Goal: Information Seeking & Learning: Learn about a topic

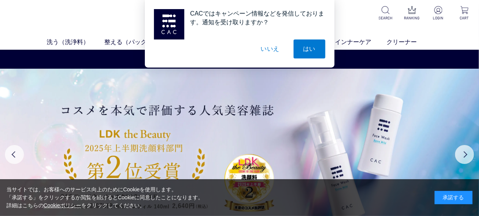
click at [277, 49] on button "いいえ" at bounding box center [270, 48] width 38 height 19
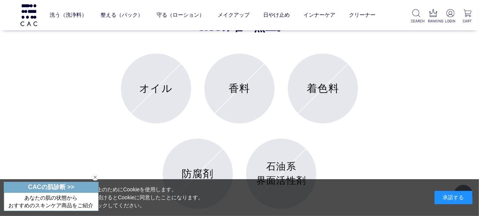
scroll to position [3031, 0]
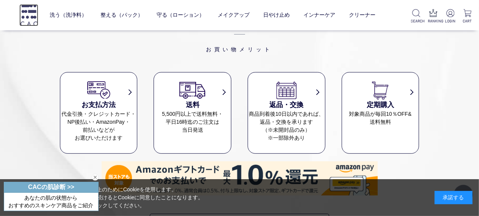
click at [30, 10] on img at bounding box center [28, 15] width 19 height 22
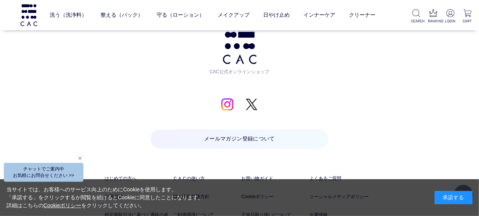
scroll to position [3655, 0]
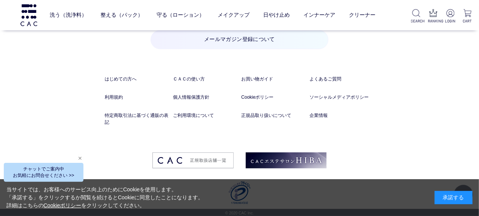
click at [80, 159] on div "閉じる" at bounding box center [80, 158] width 7 height 7
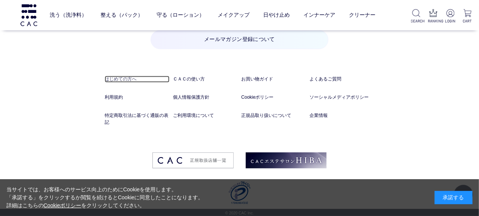
click at [131, 78] on link "はじめての方へ" at bounding box center [137, 78] width 65 height 7
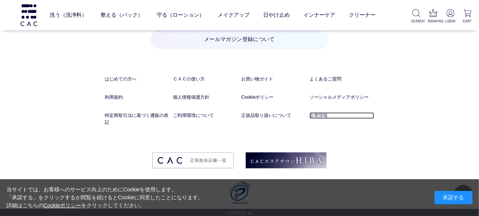
click at [323, 115] on link "企業情報" at bounding box center [341, 115] width 65 height 7
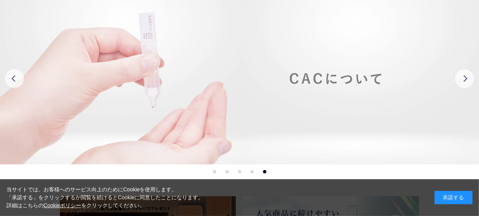
scroll to position [0, 0]
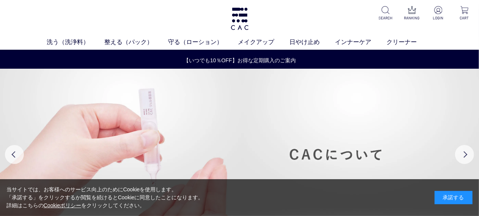
drag, startPoint x: 183, startPoint y: 108, endPoint x: 356, endPoint y: 108, distance: 173.2
click at [365, 105] on img at bounding box center [239, 154] width 479 height 171
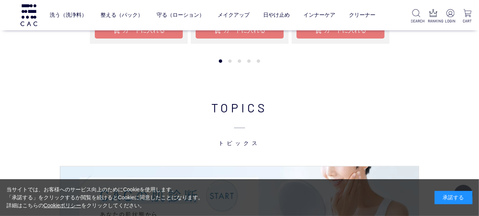
scroll to position [644, 0]
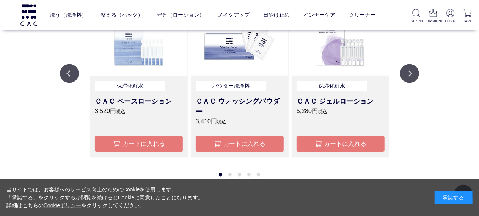
click at [161, 59] on img at bounding box center [138, 39] width 97 height 72
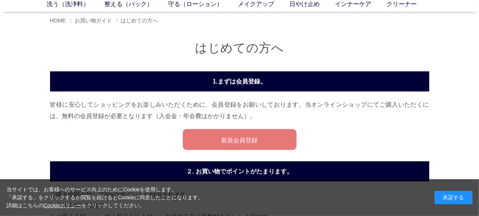
scroll to position [76, 0]
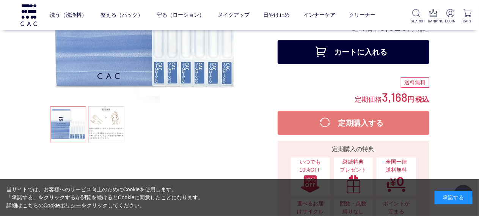
scroll to position [76, 0]
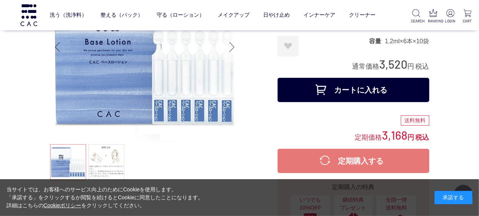
click at [233, 49] on div "Next slide" at bounding box center [231, 47] width 15 height 30
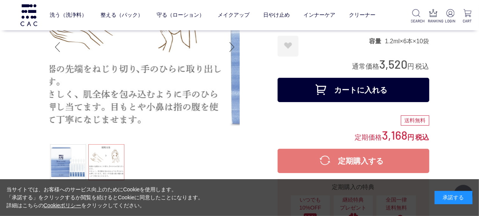
click at [95, 101] on img at bounding box center [128, 46] width 189 height 189
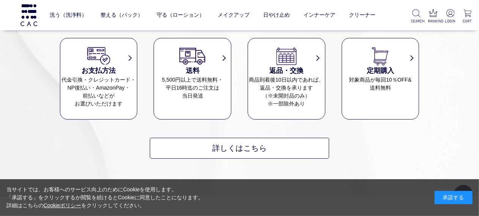
scroll to position [6237, 0]
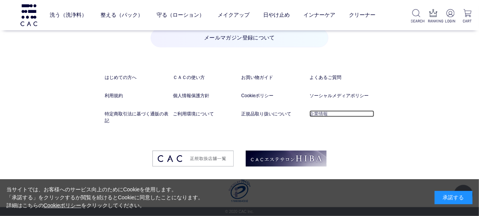
click at [344, 110] on link "企業情報" at bounding box center [341, 113] width 65 height 7
